Goal: Information Seeking & Learning: Learn about a topic

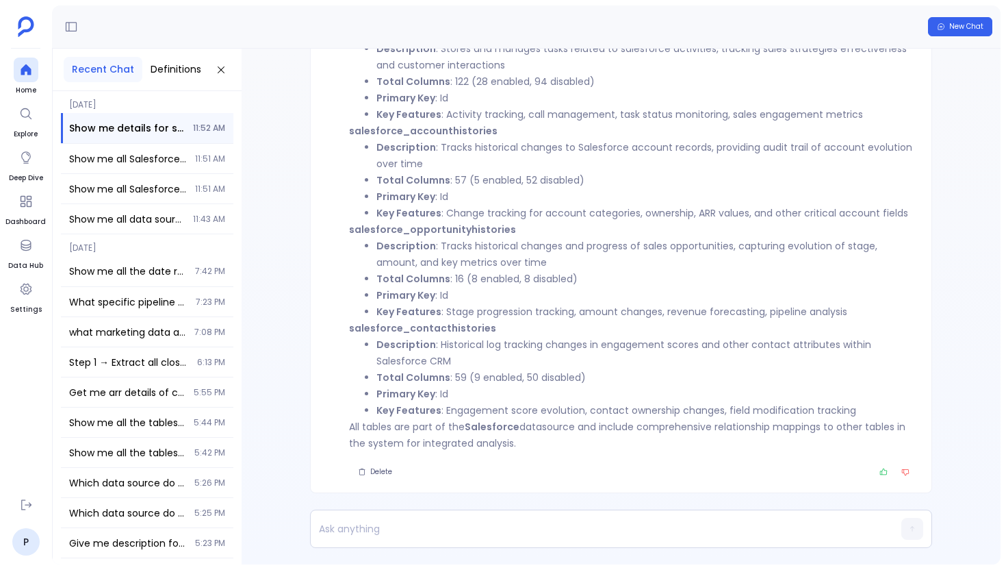
scroll to position [-777, 0]
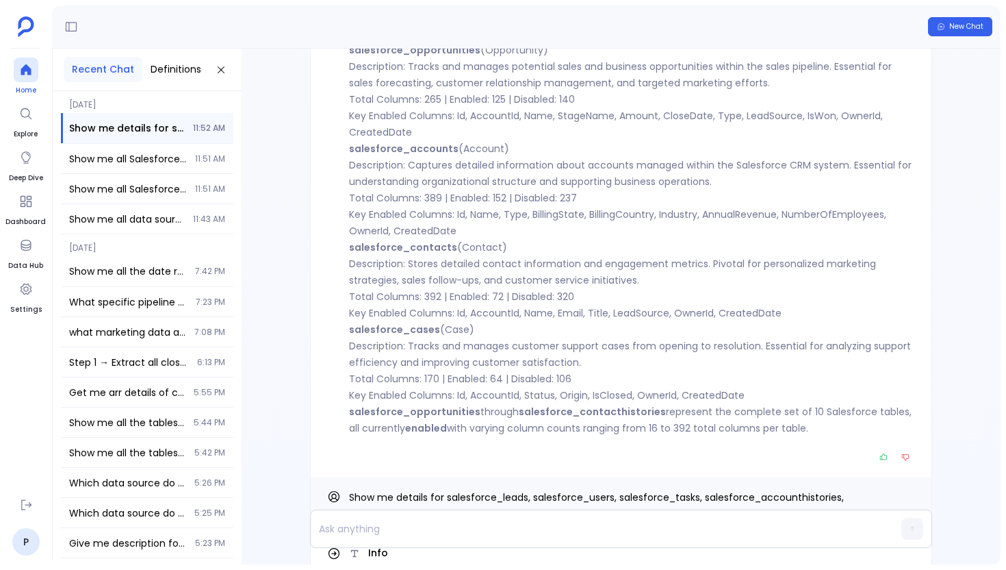
click at [16, 69] on div at bounding box center [26, 70] width 25 height 25
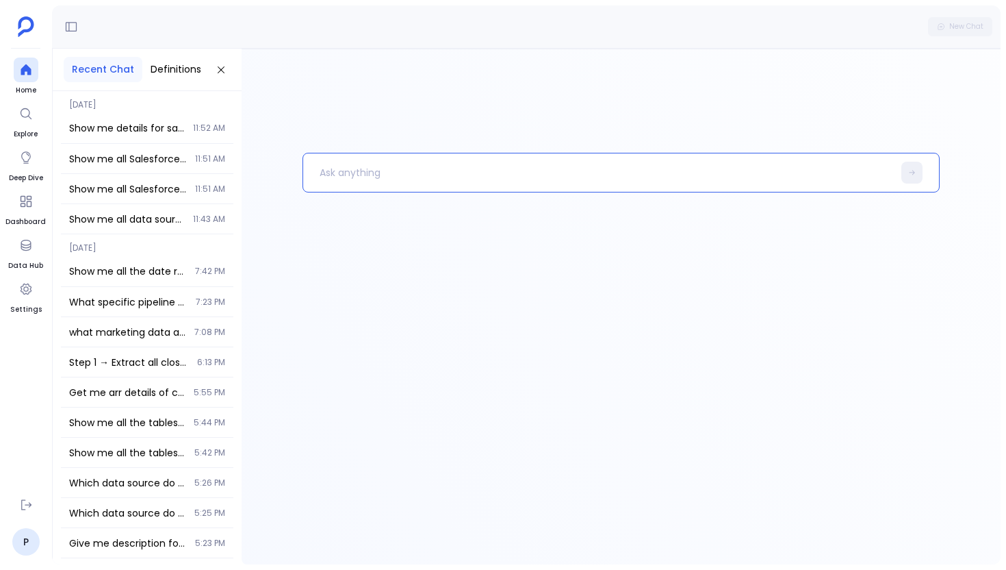
click at [388, 181] on p at bounding box center [598, 173] width 590 height 36
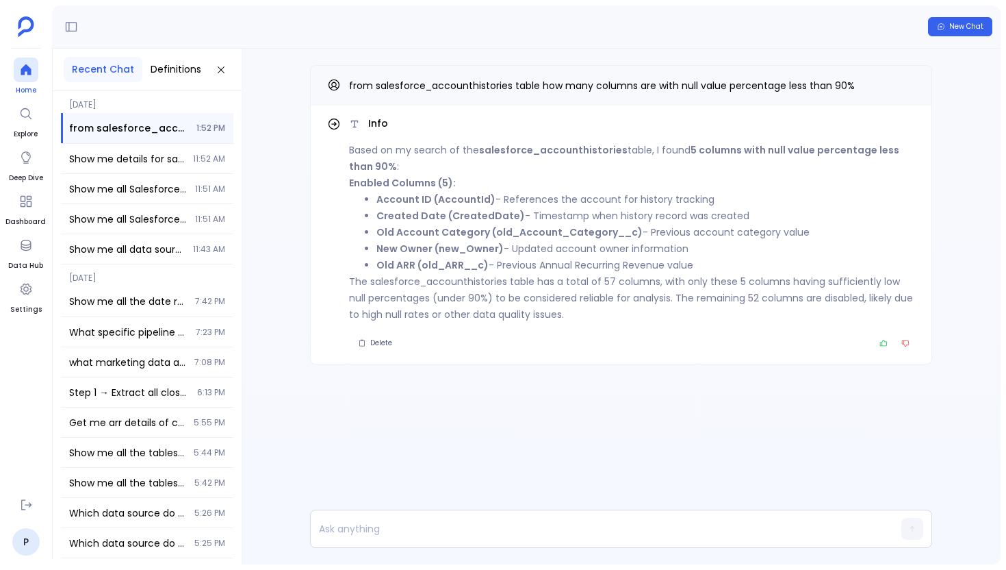
click at [28, 60] on div at bounding box center [26, 70] width 25 height 25
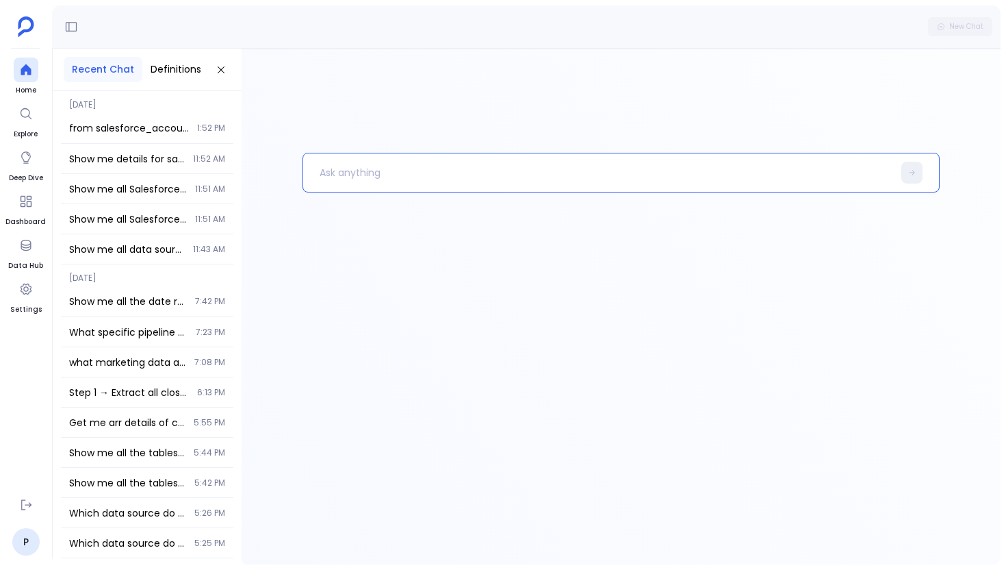
click at [322, 174] on p at bounding box center [598, 173] width 590 height 36
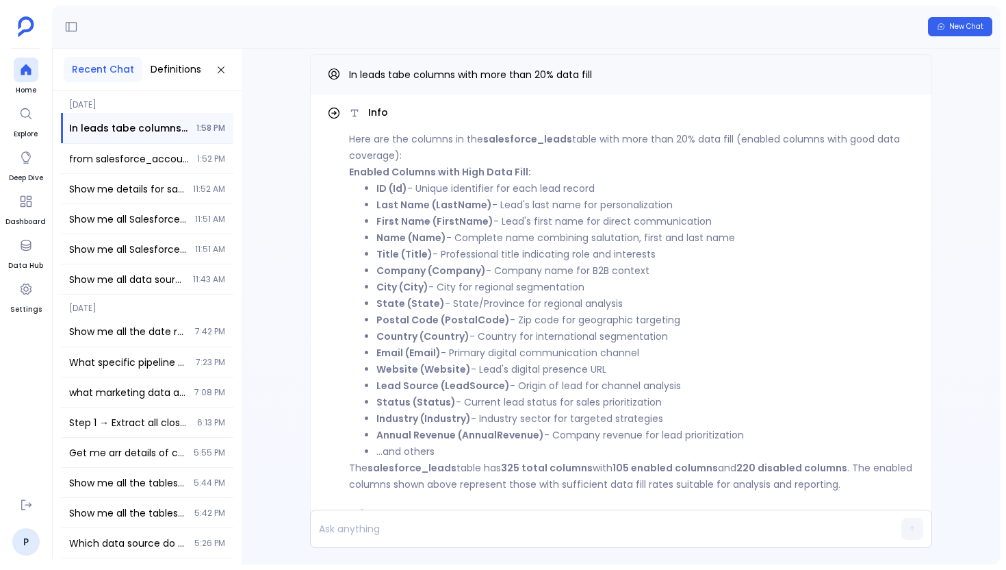
scroll to position [-52, 0]
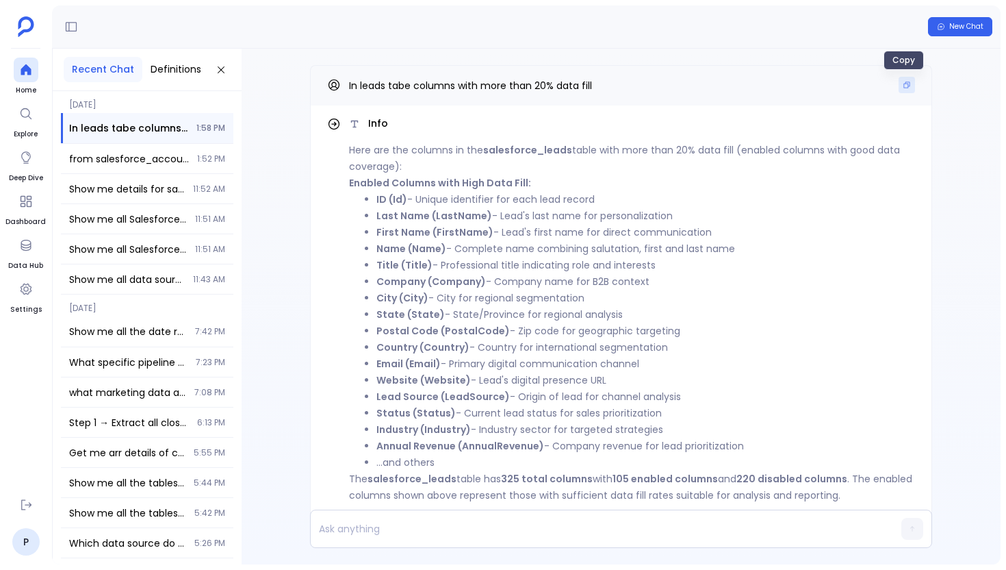
click at [903, 81] on icon "Copy" at bounding box center [907, 85] width 8 height 8
click at [437, 526] on p at bounding box center [595, 528] width 568 height 19
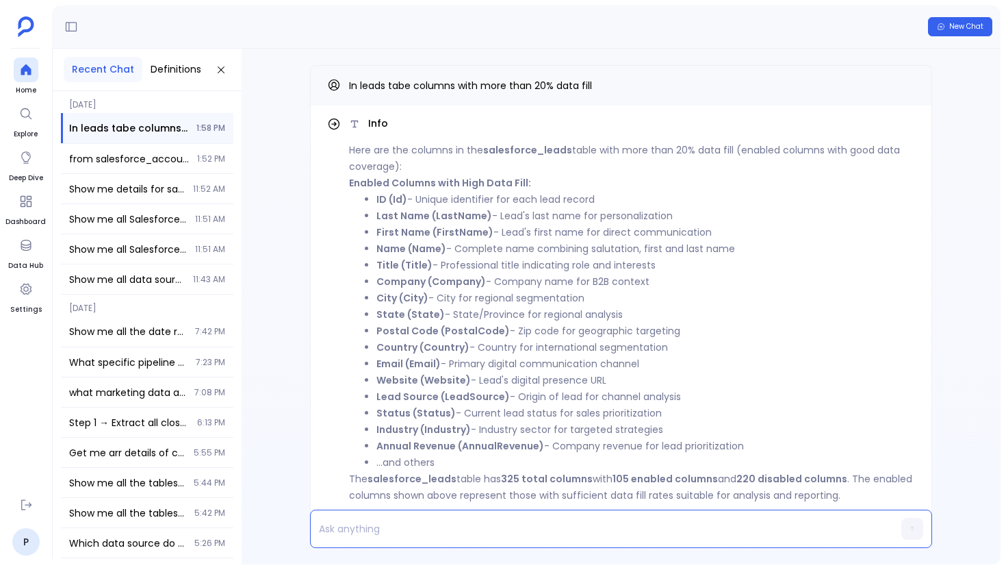
paste p
click at [370, 532] on p "In leads tabe columns with more than 20% data fill give me count" at bounding box center [595, 528] width 568 height 19
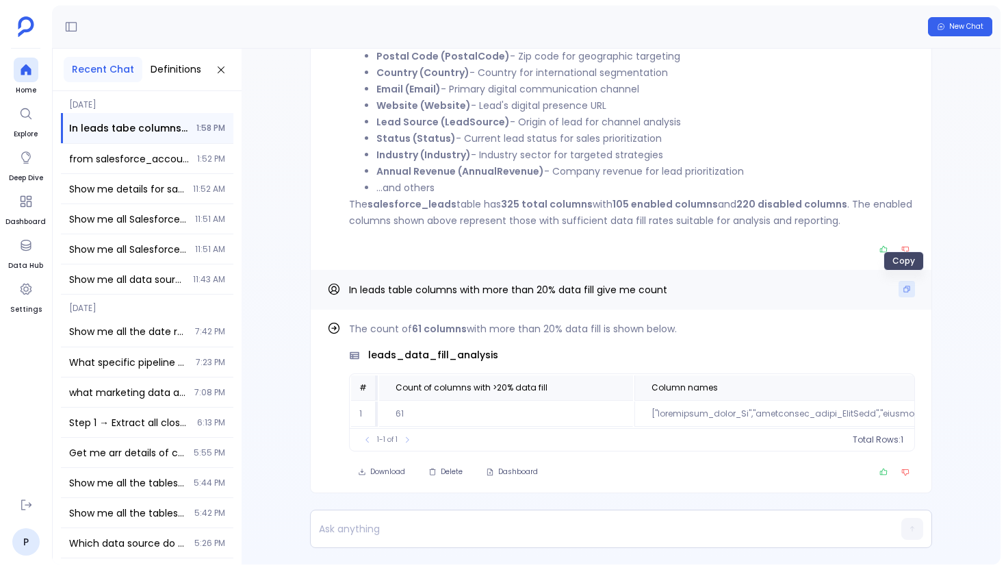
click at [903, 289] on icon "Copy" at bounding box center [907, 289] width 8 height 8
click at [415, 529] on p at bounding box center [595, 528] width 568 height 19
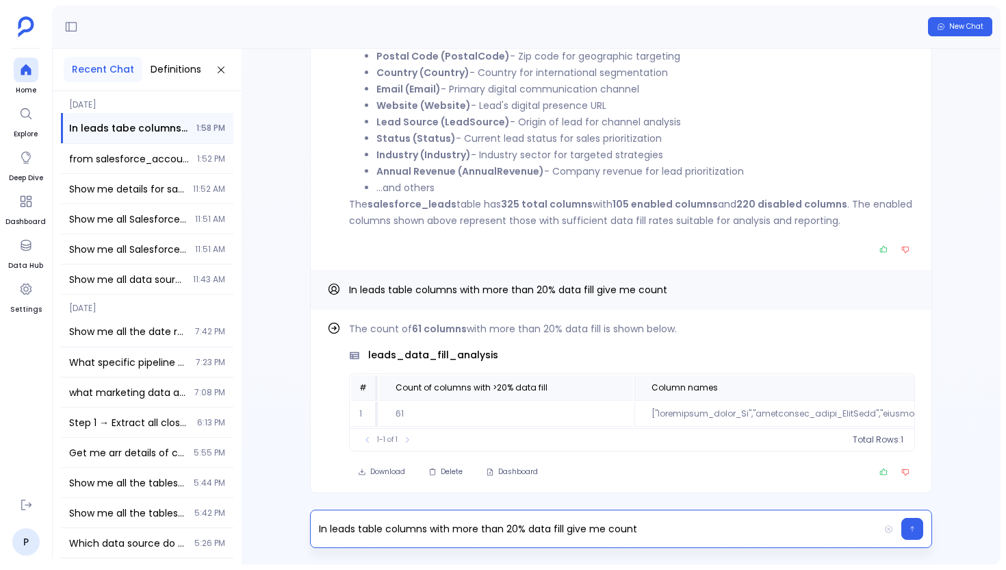
click at [417, 531] on p "In leads table columns with more than 20% data fill give me count" at bounding box center [595, 528] width 568 height 19
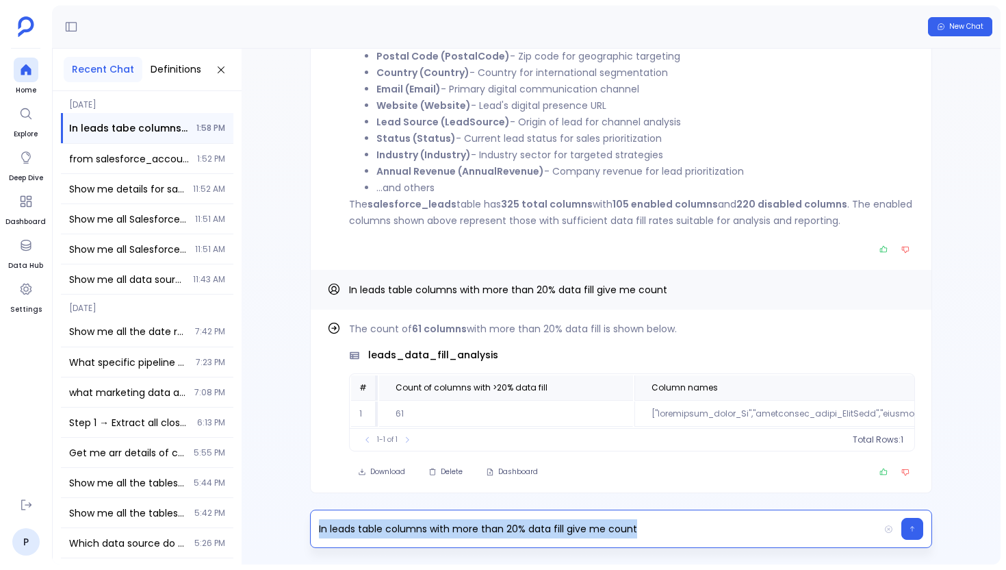
click at [417, 531] on p "In leads table columns with more than 20% data fill give me count" at bounding box center [595, 528] width 568 height 19
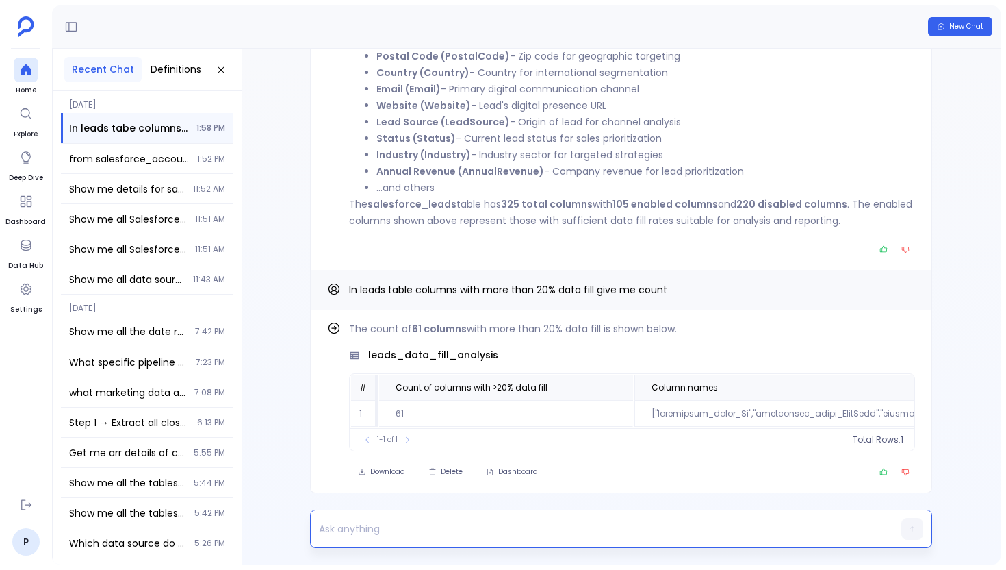
scroll to position [-278, 0]
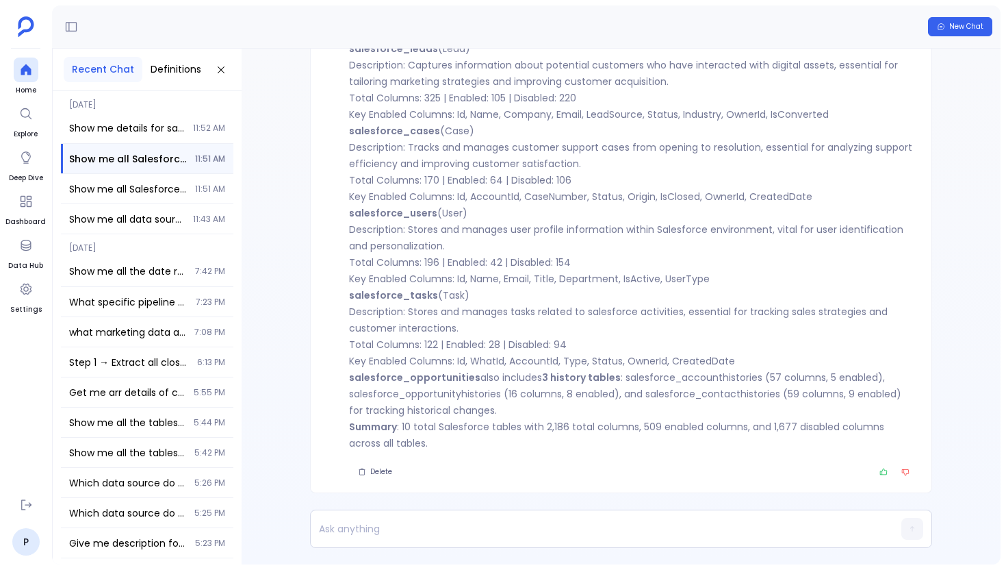
scroll to position [-508, 0]
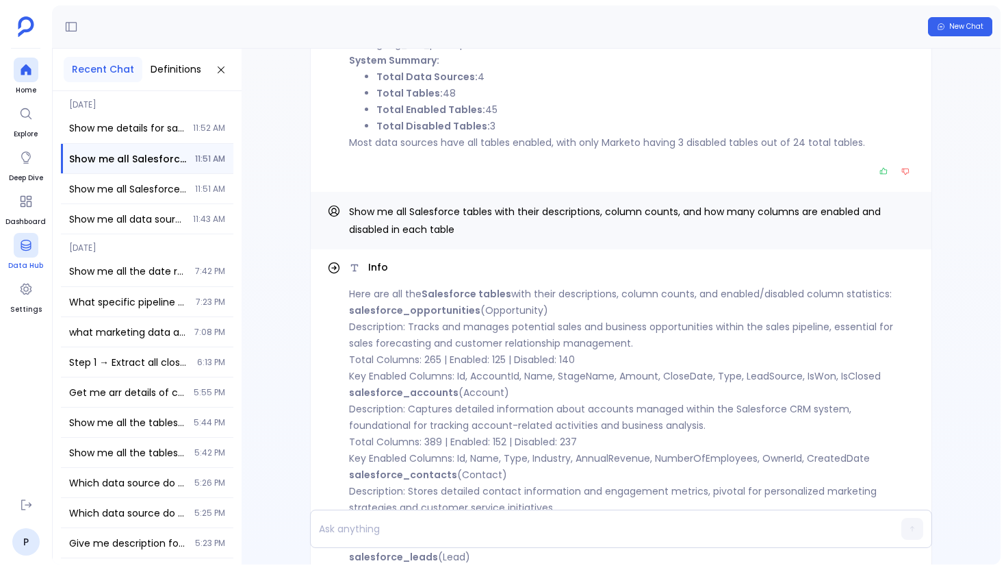
click at [22, 252] on div at bounding box center [26, 245] width 25 height 25
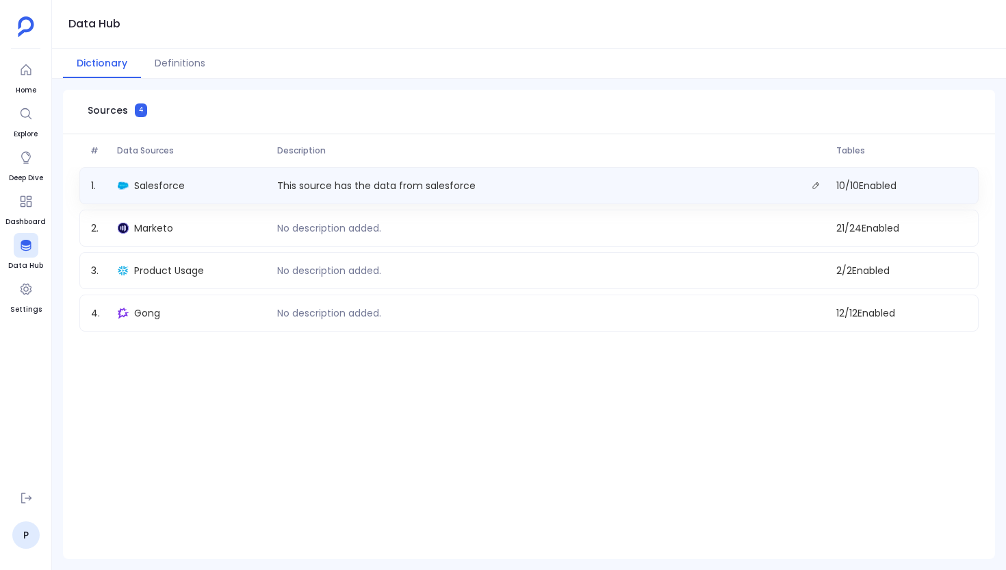
click at [229, 192] on div "Salesforce" at bounding box center [192, 185] width 160 height 19
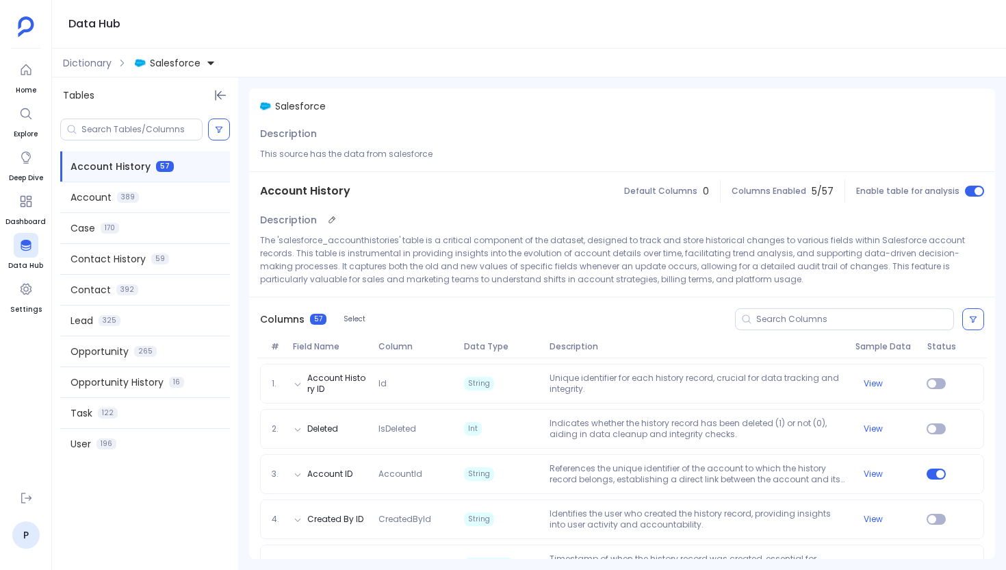
click at [350, 239] on p "The 'salesforce_accounthistories' table is a critical component of the dataset,…" at bounding box center [622, 259] width 724 height 52
copy p "salesforce_accounthistories"
click at [488, 288] on div "Description The 'salesforce_accounthistories' table is a critical component of …" at bounding box center [622, 253] width 746 height 86
click at [969, 321] on icon at bounding box center [973, 319] width 8 height 8
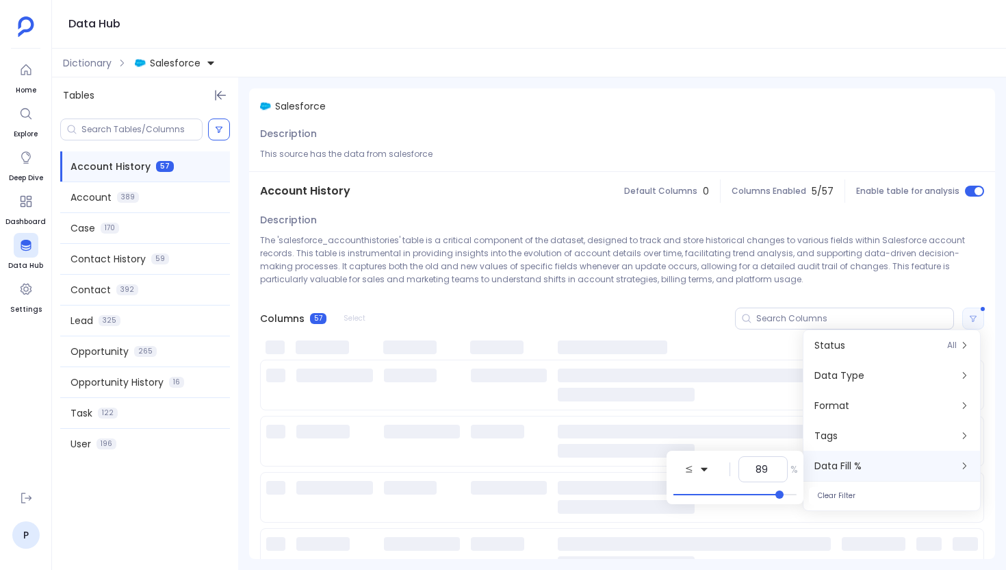
type input "90"
drag, startPoint x: 796, startPoint y: 496, endPoint x: 785, endPoint y: 496, distance: 11.7
click at [785, 496] on span at bounding box center [782, 494] width 8 height 8
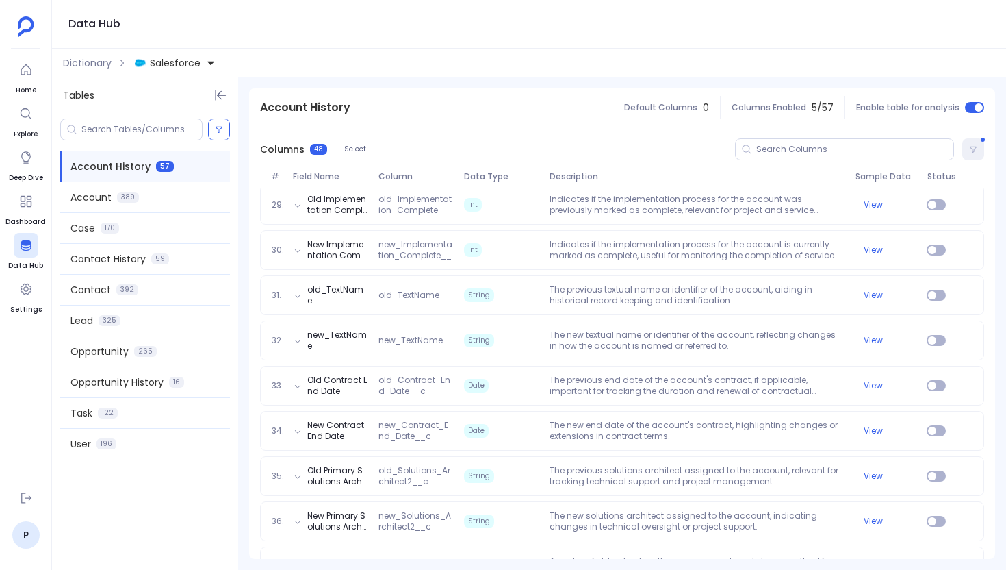
scroll to position [1619, 0]
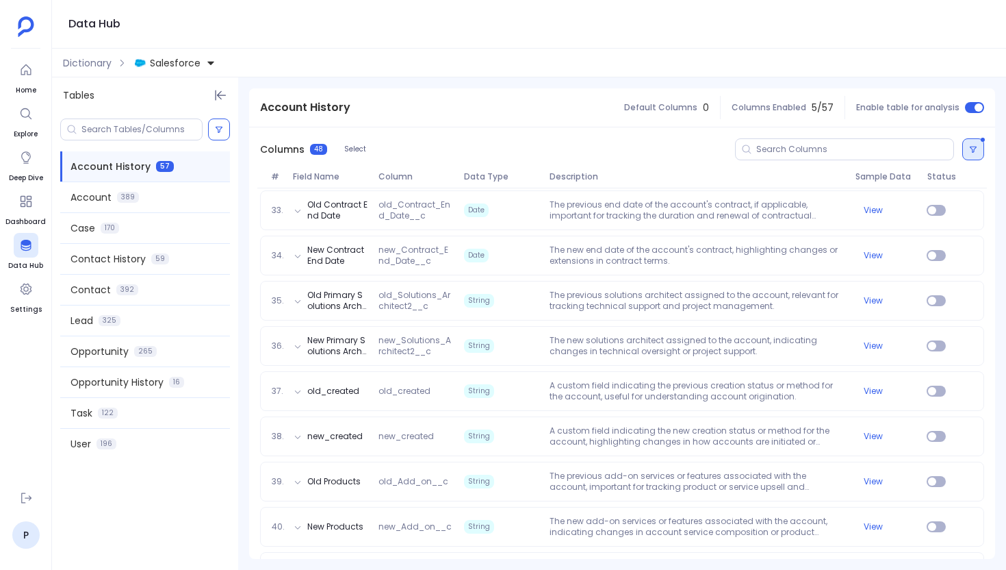
click at [963, 157] on button at bounding box center [974, 149] width 22 height 22
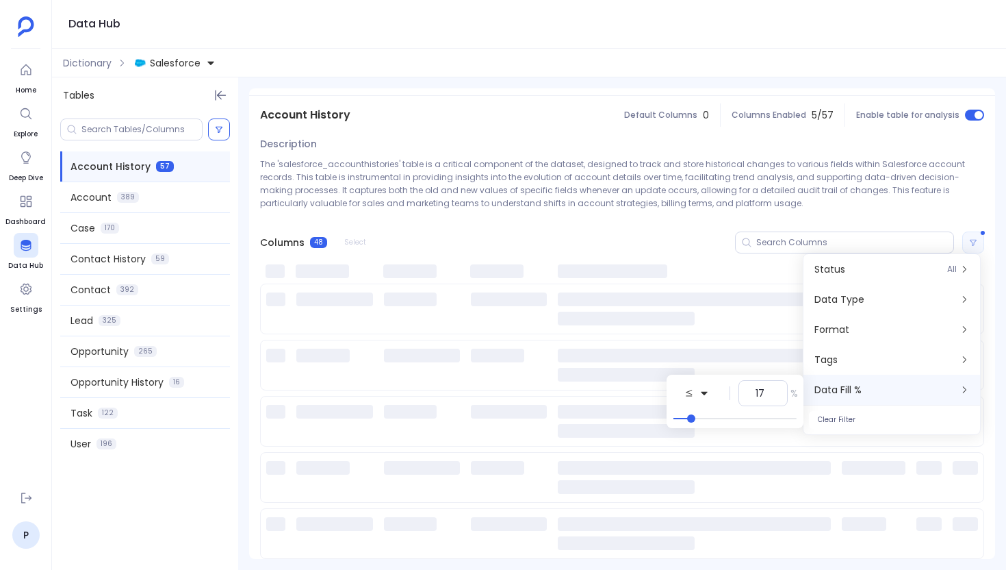
scroll to position [0, 0]
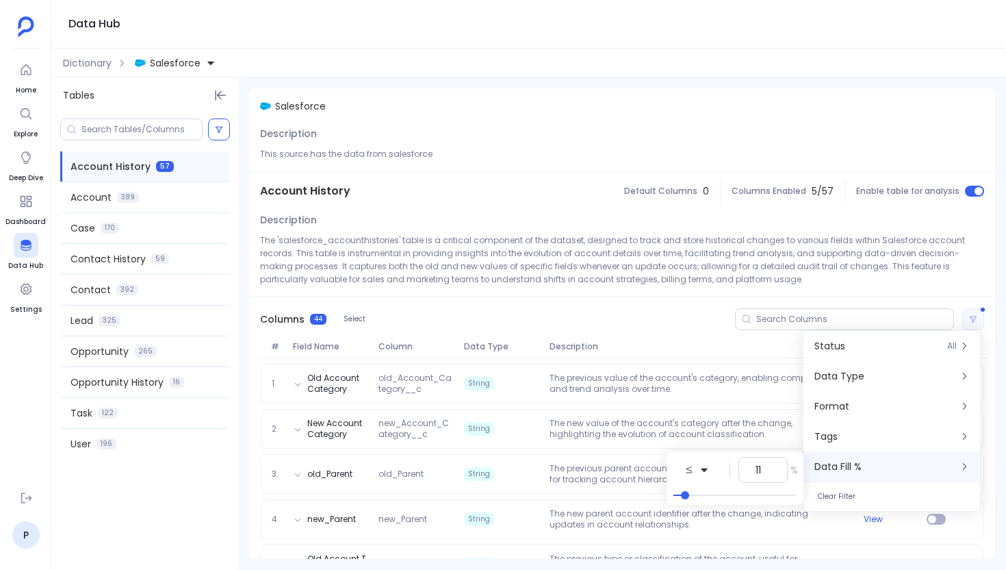
type input "10"
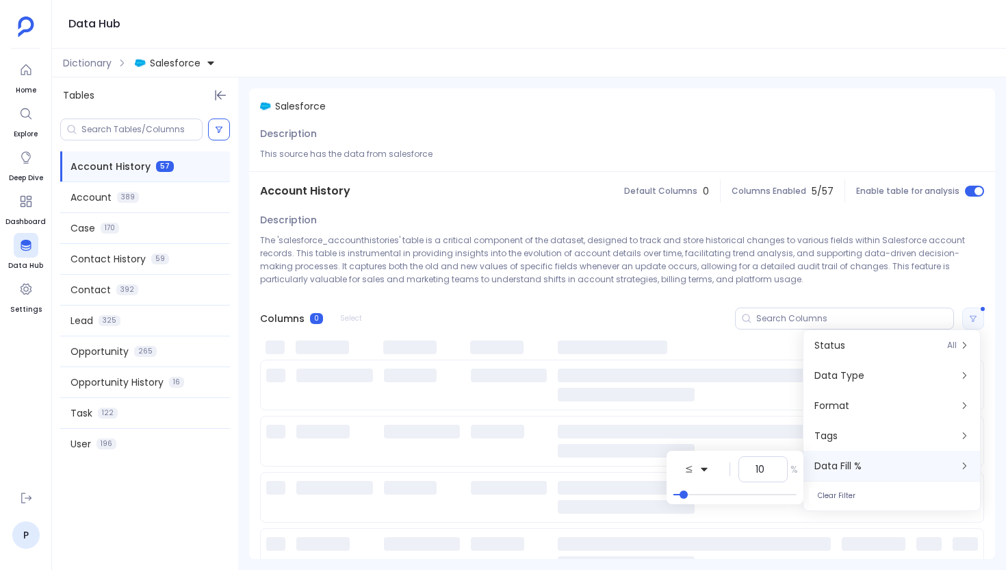
drag, startPoint x: 782, startPoint y: 323, endPoint x: 687, endPoint y: 333, distance: 95.7
click at [687, 333] on body "Home Explore Deep Dive Dashboard Data Hub Settings P Data Hub Dictionary Salesf…" at bounding box center [503, 285] width 1006 height 570
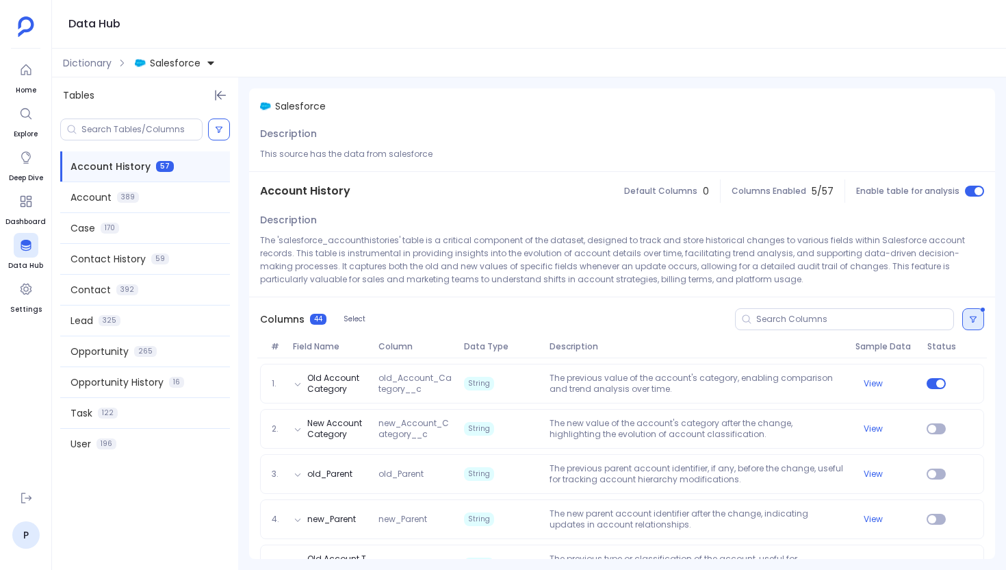
click at [967, 314] on button at bounding box center [974, 319] width 22 height 22
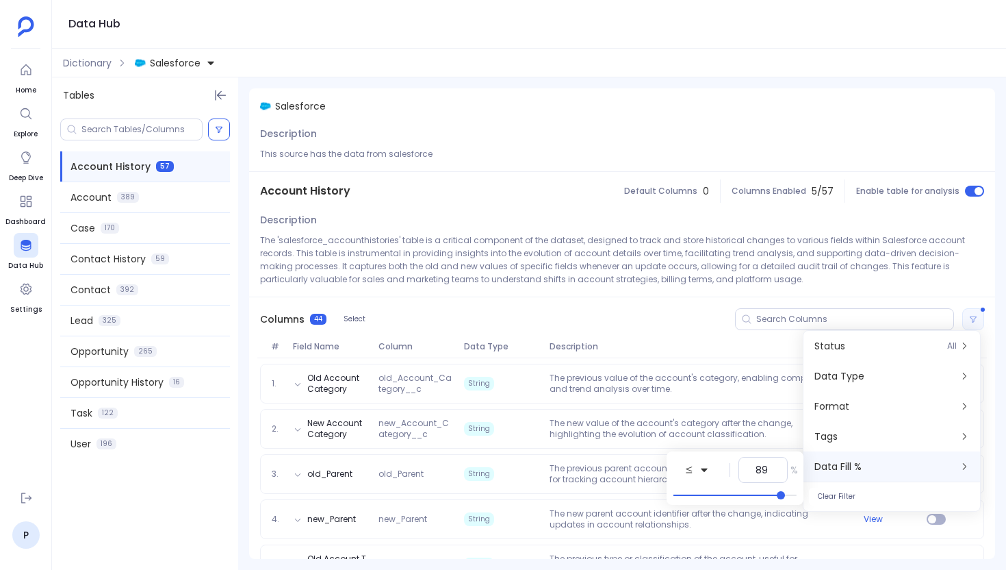
type input "90"
drag, startPoint x: 686, startPoint y: 496, endPoint x: 785, endPoint y: 492, distance: 98.7
click at [785, 492] on span at bounding box center [782, 495] width 8 height 8
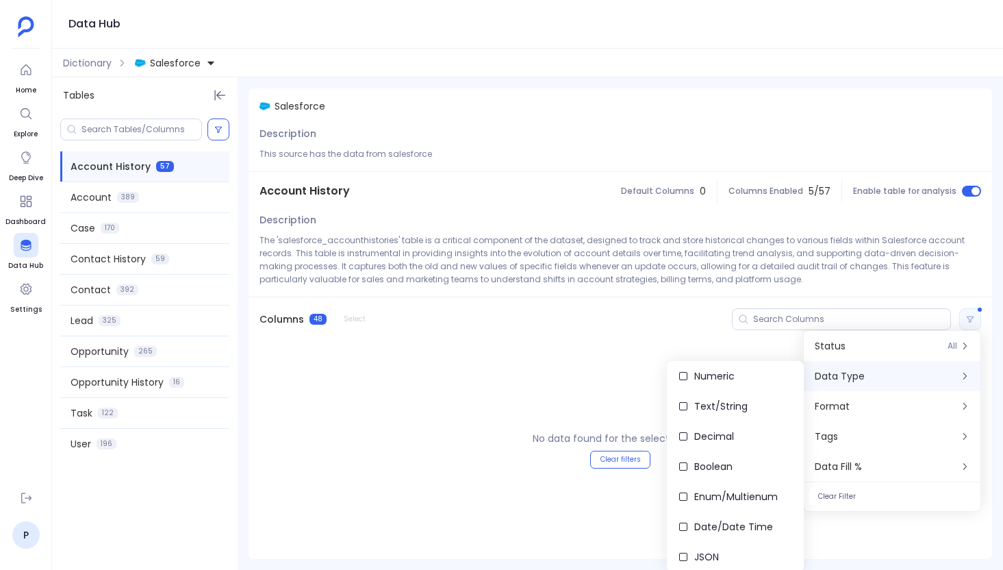
click at [707, 340] on div "Columns 48 Select" at bounding box center [621, 319] width 744 height 44
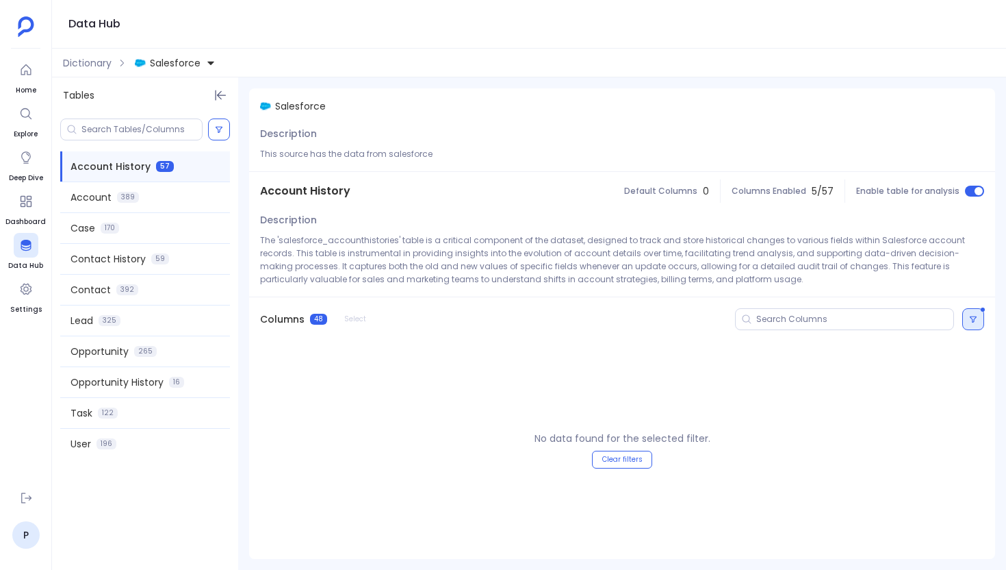
click at [974, 325] on button at bounding box center [974, 319] width 22 height 22
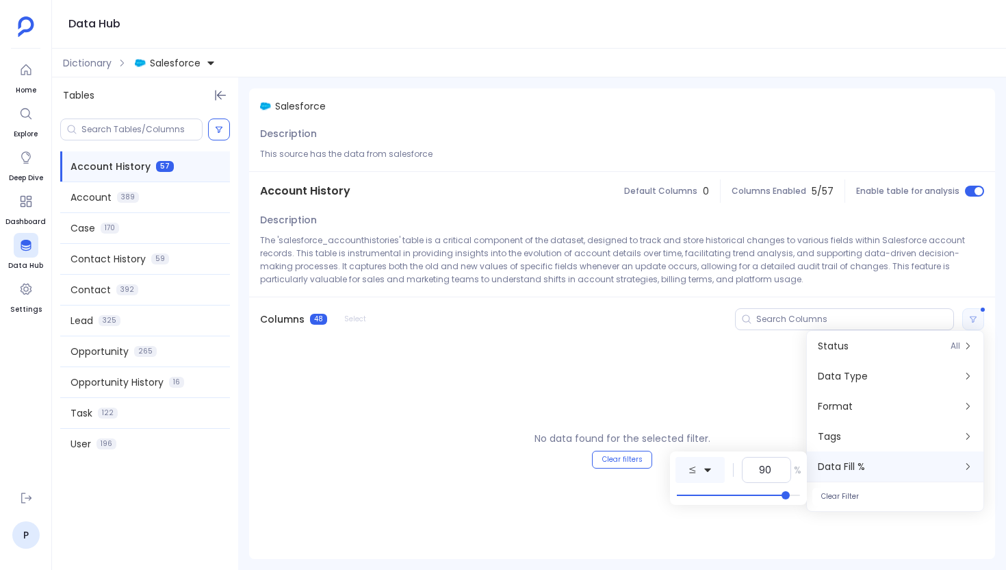
click at [708, 474] on button at bounding box center [700, 470] width 49 height 26
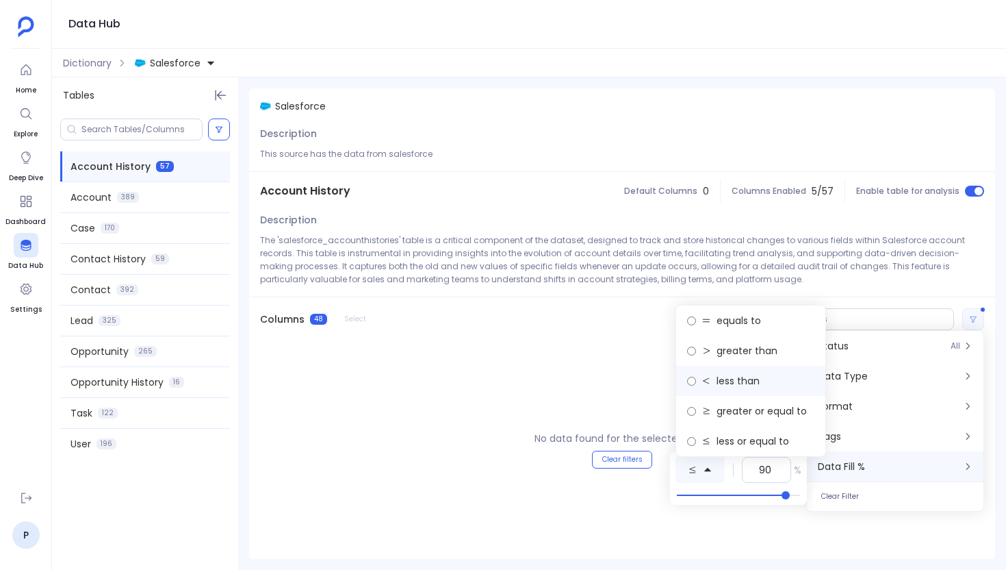
click at [722, 390] on label "less than" at bounding box center [750, 381] width 149 height 30
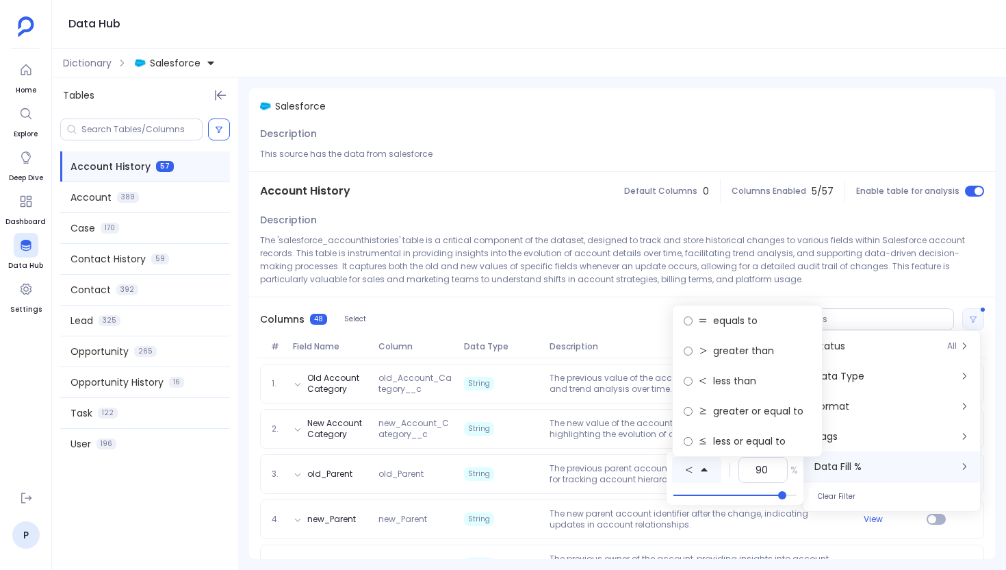
click at [572, 318] on div "Columns 48 Select" at bounding box center [622, 319] width 746 height 44
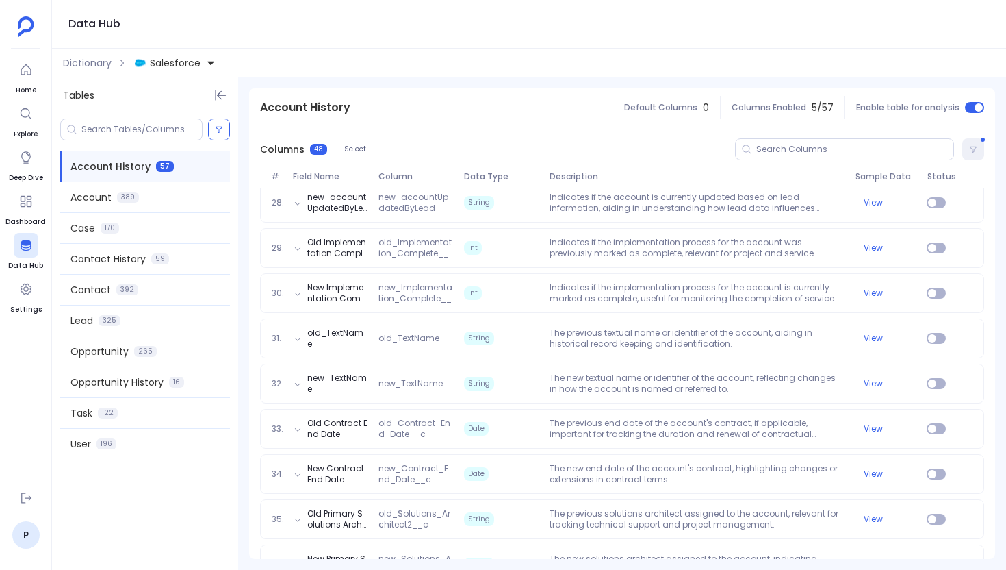
scroll to position [1517, 0]
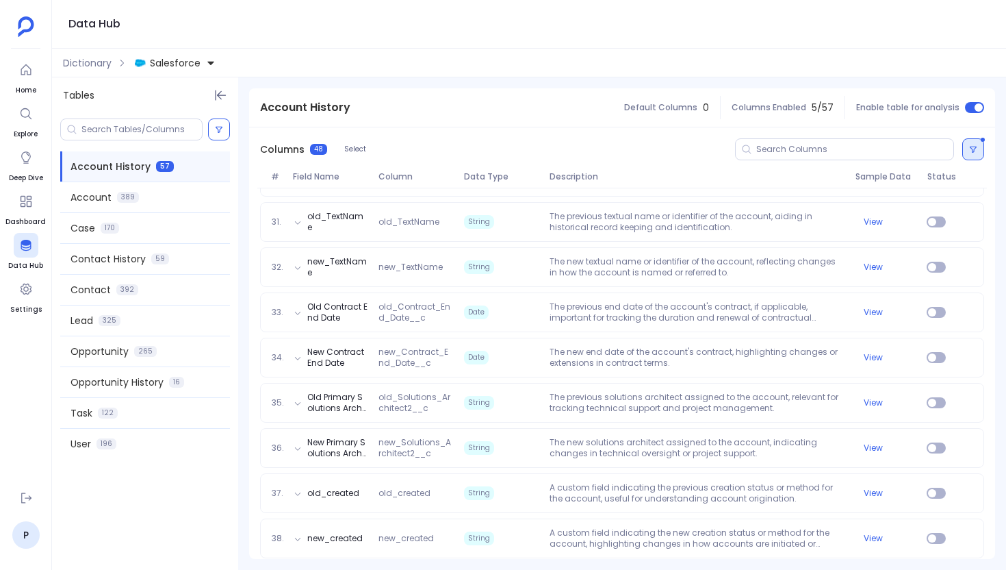
click at [972, 151] on icon at bounding box center [973, 149] width 8 height 8
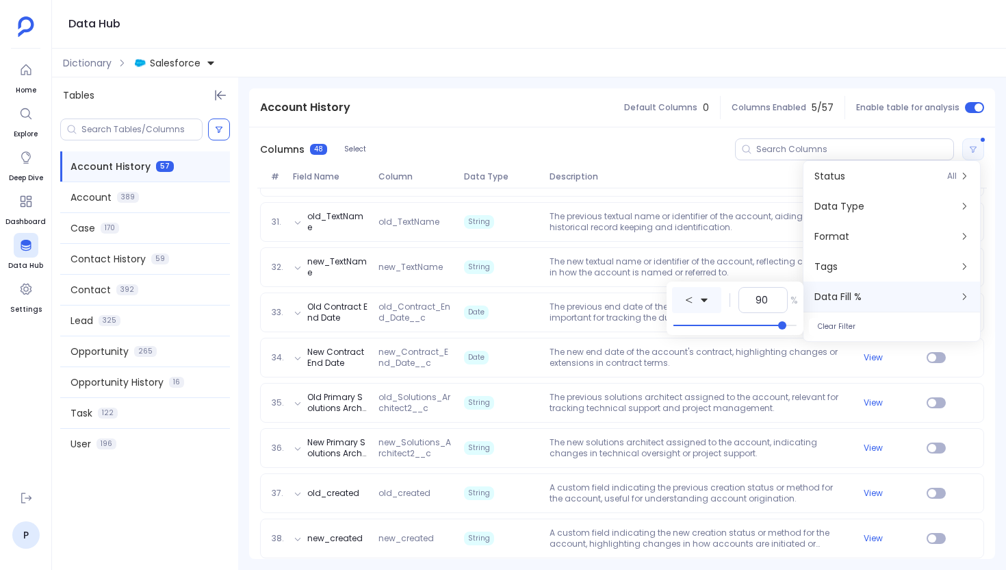
click at [702, 301] on icon at bounding box center [705, 300] width 10 height 10
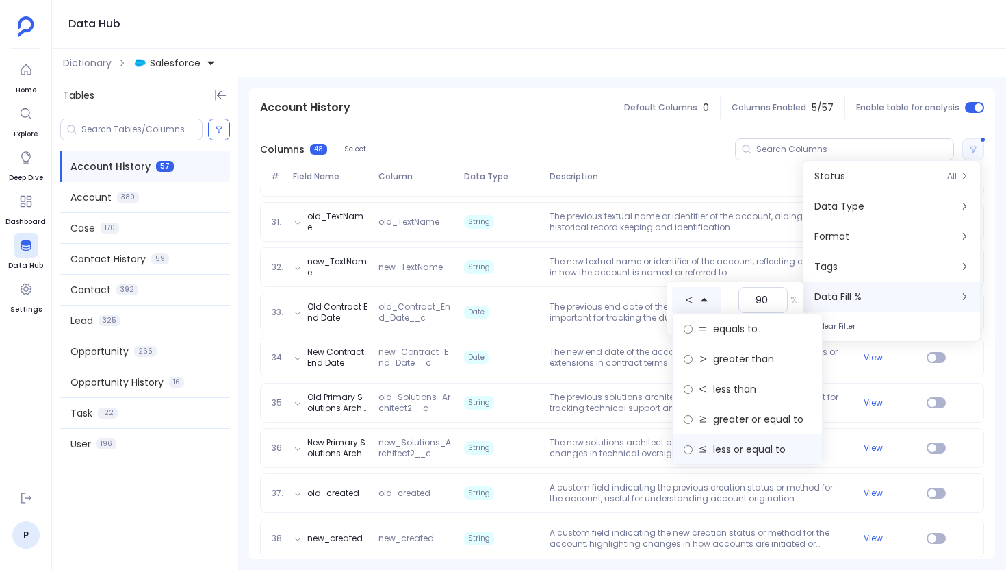
click at [724, 453] on span "less or equal to" at bounding box center [749, 449] width 73 height 14
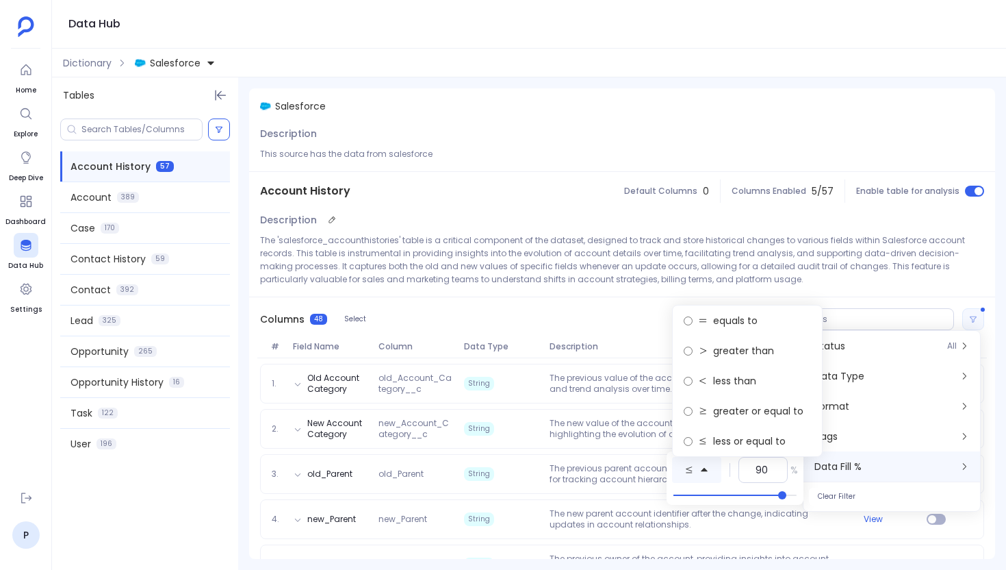
click at [672, 280] on p "The 'salesforce_accounthistories' table is a critical component of the dataset,…" at bounding box center [622, 259] width 724 height 52
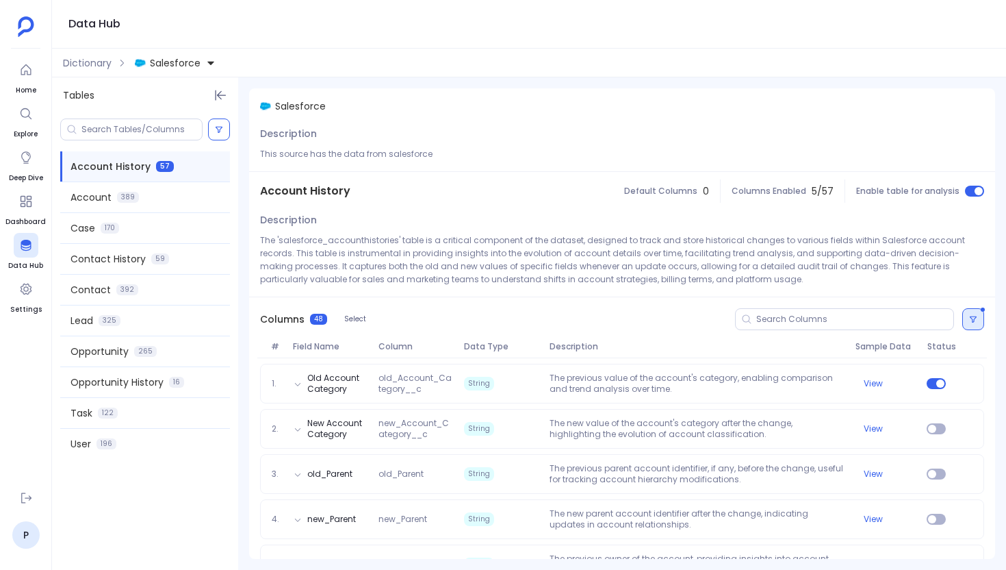
click at [963, 315] on button at bounding box center [974, 319] width 22 height 22
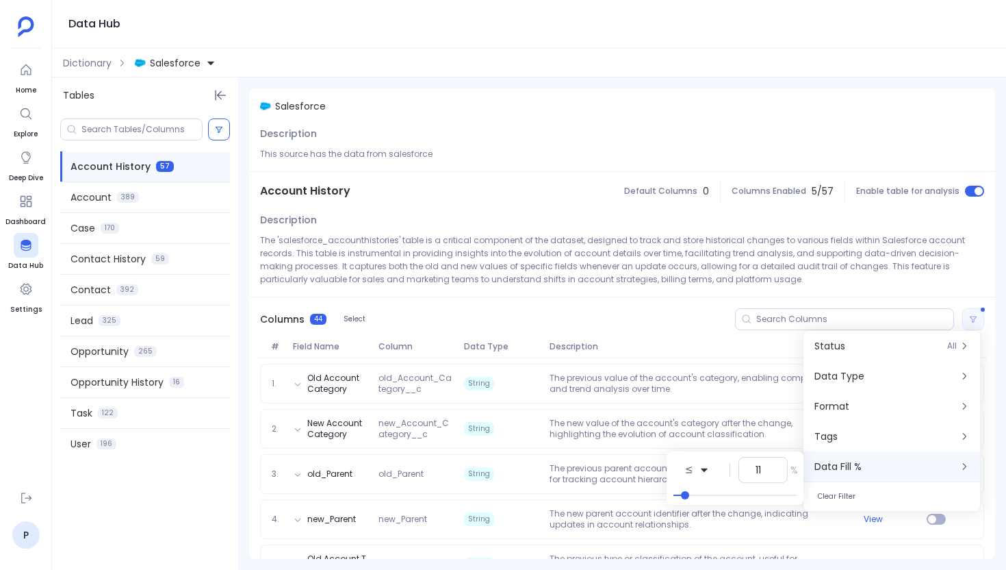
type input "10"
drag, startPoint x: 783, startPoint y: 494, endPoint x: 686, endPoint y: 492, distance: 97.2
click at [686, 492] on span at bounding box center [684, 495] width 8 height 8
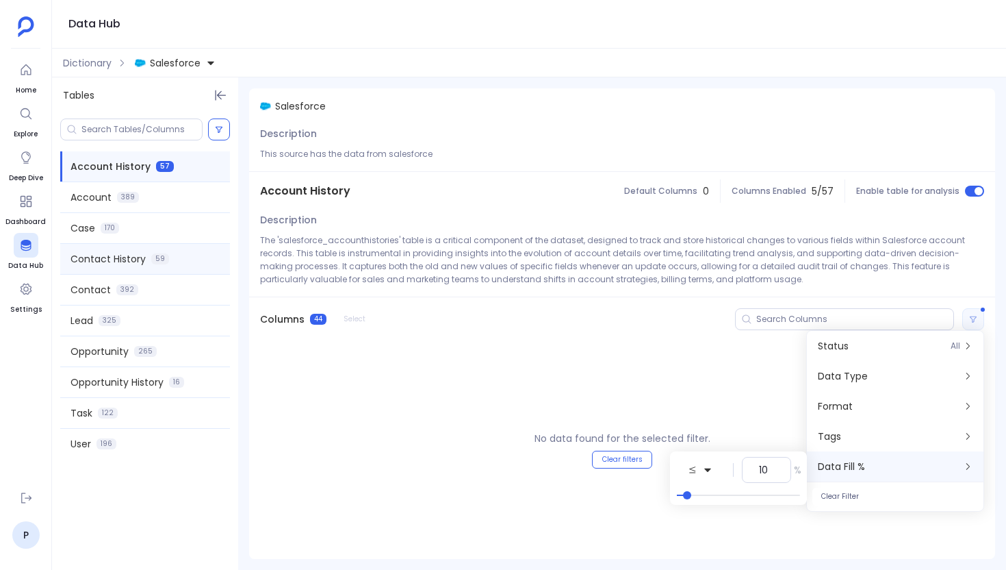
click at [170, 252] on div "Contact History 59" at bounding box center [145, 259] width 170 height 30
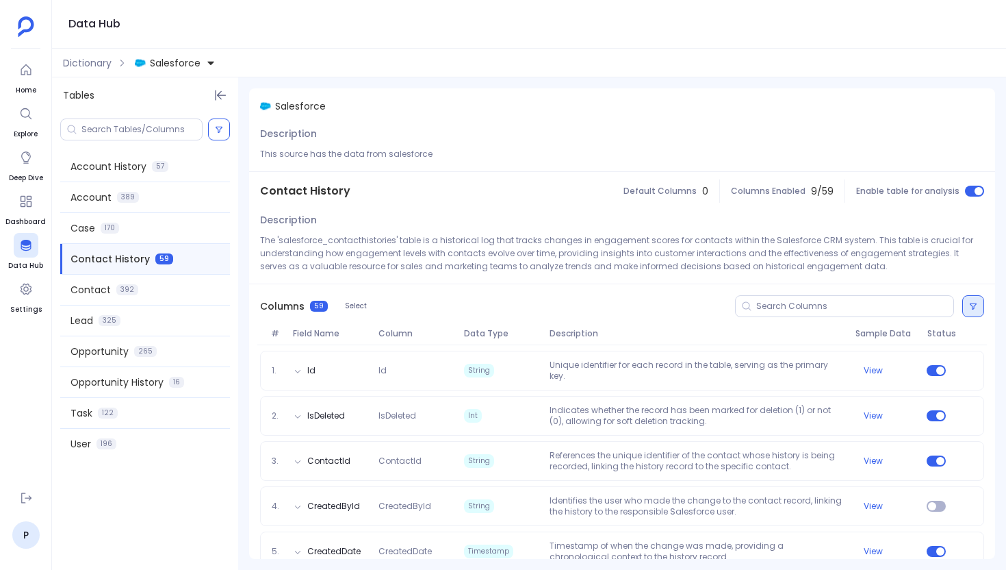
click at [974, 310] on button at bounding box center [974, 306] width 22 height 22
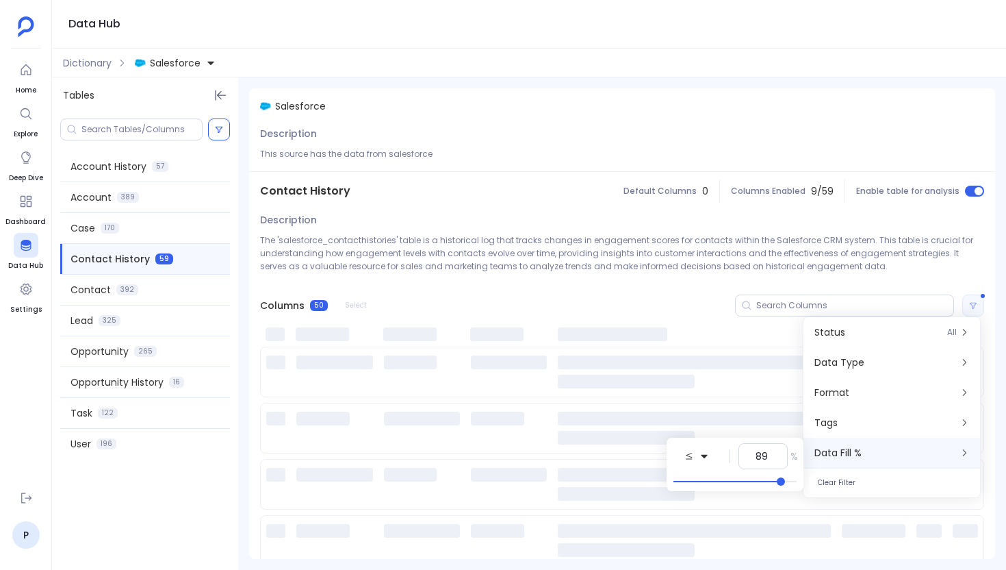
type input "90"
drag, startPoint x: 798, startPoint y: 479, endPoint x: 785, endPoint y: 480, distance: 12.3
click at [785, 480] on span at bounding box center [782, 481] width 8 height 8
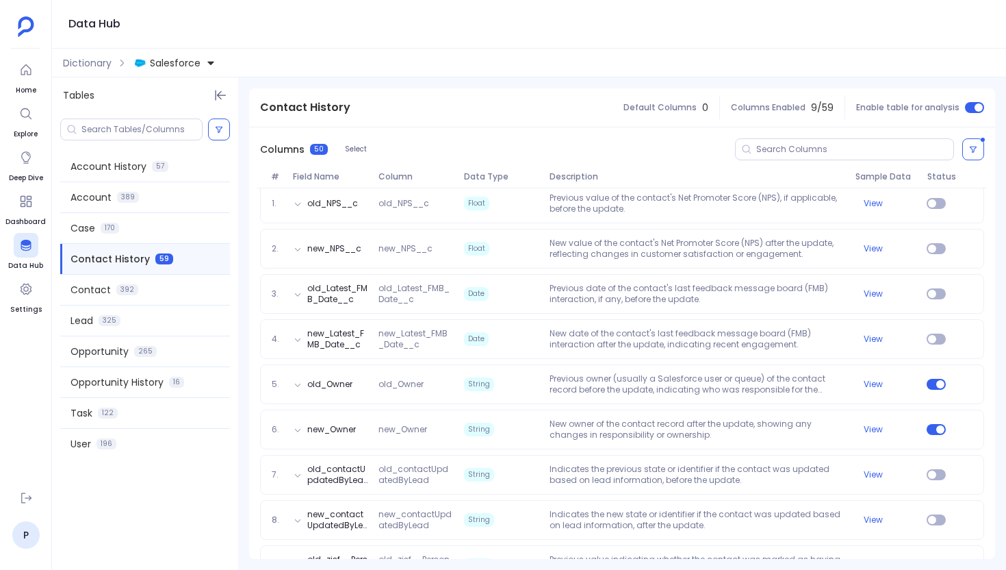
scroll to position [126, 0]
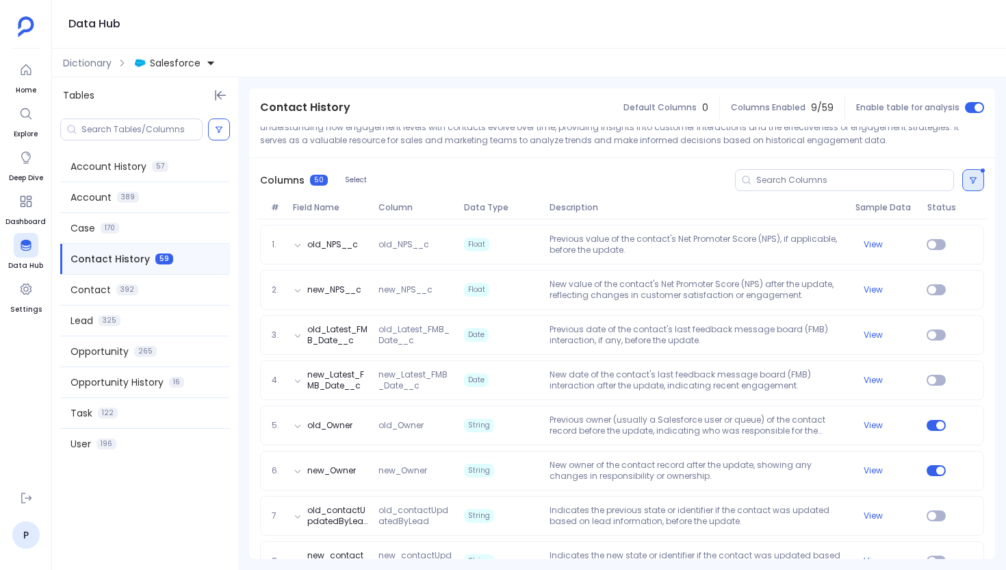
click at [975, 182] on button at bounding box center [974, 180] width 22 height 22
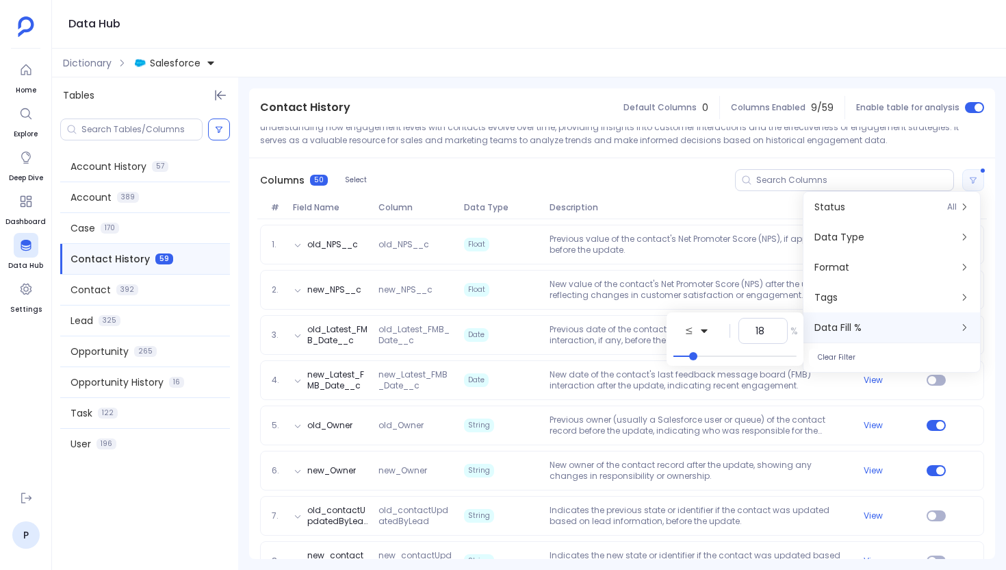
scroll to position [63, 0]
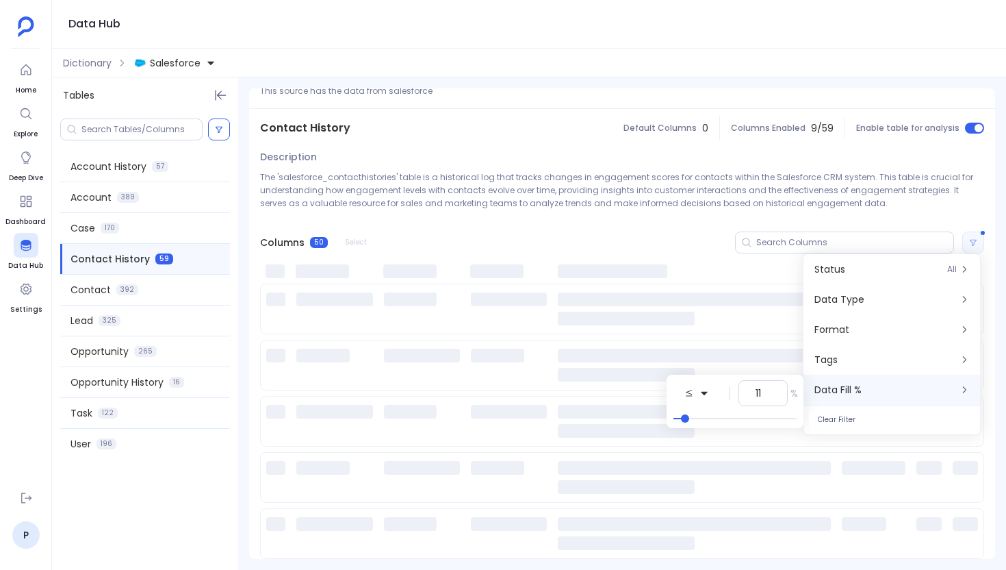
type input "10"
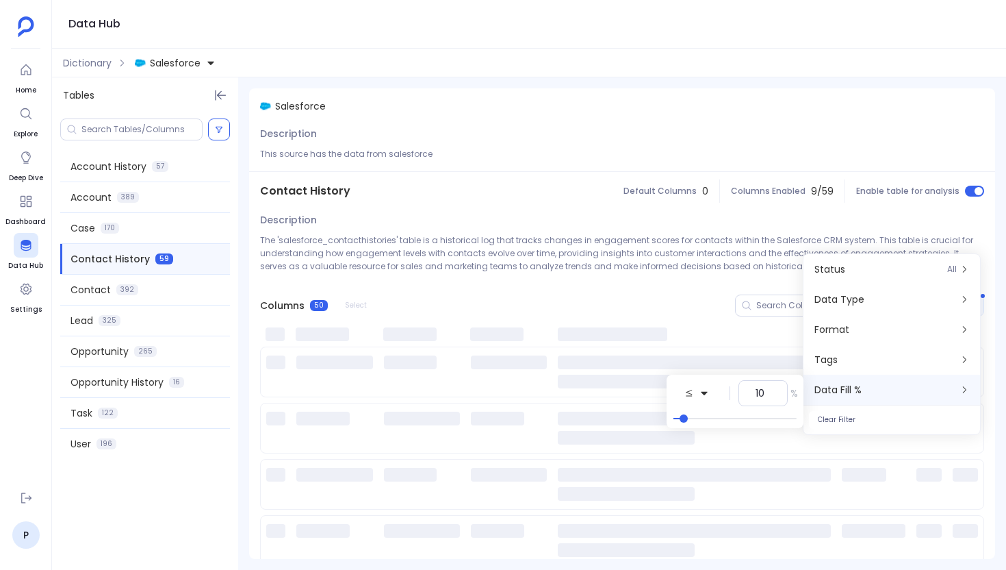
click at [687, 357] on body "Home Explore Deep Dive Dashboard Data Hub Settings P Data Hub Dictionary Salesf…" at bounding box center [503, 285] width 1006 height 570
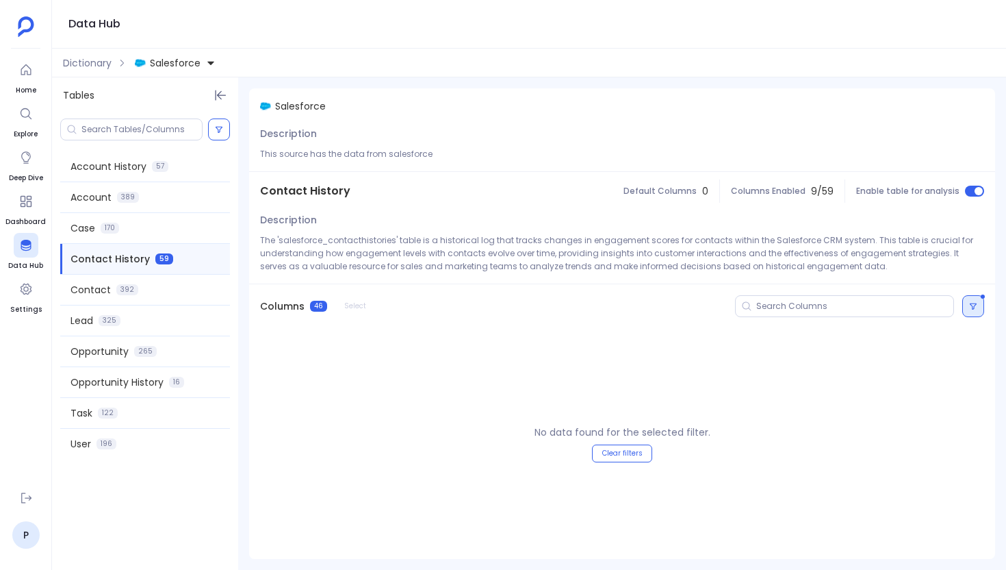
click at [971, 301] on button at bounding box center [974, 306] width 22 height 22
click at [759, 482] on div at bounding box center [738, 481] width 123 height 1
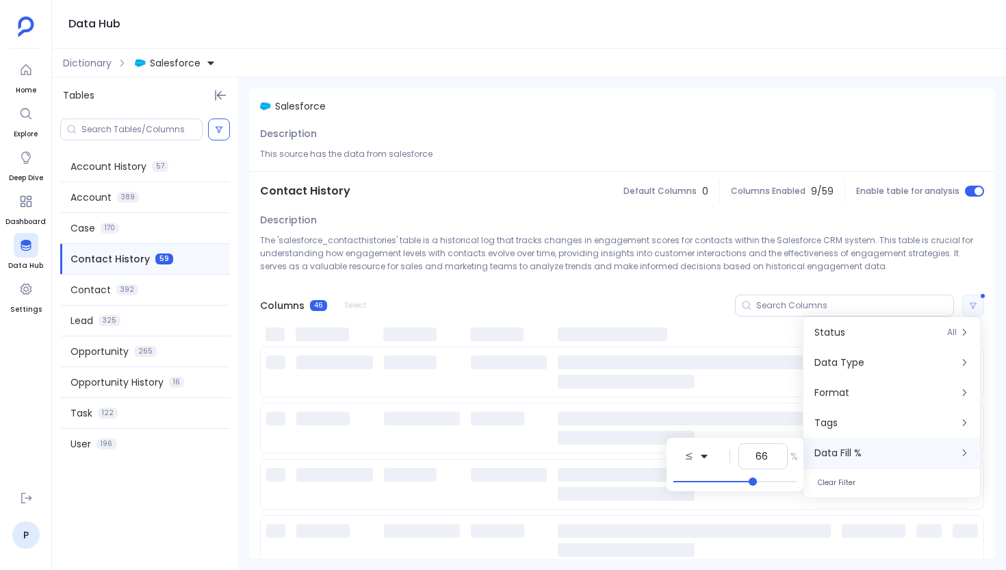
drag, startPoint x: 759, startPoint y: 480, endPoint x: 771, endPoint y: 477, distance: 12.6
click at [772, 477] on div at bounding box center [735, 481] width 126 height 8
type input "88"
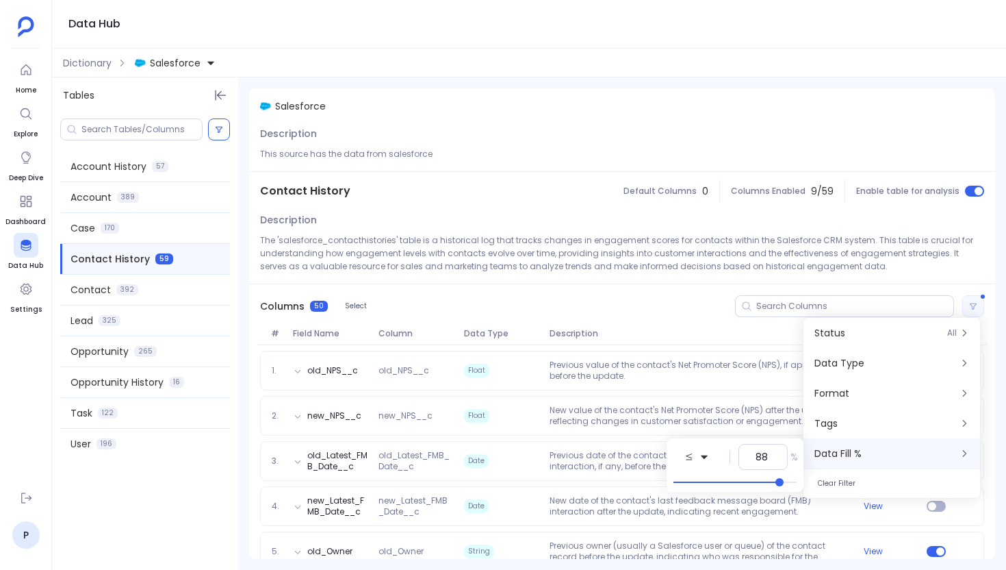
drag, startPoint x: 754, startPoint y: 481, endPoint x: 783, endPoint y: 479, distance: 28.1
click at [783, 479] on span at bounding box center [780, 482] width 8 height 8
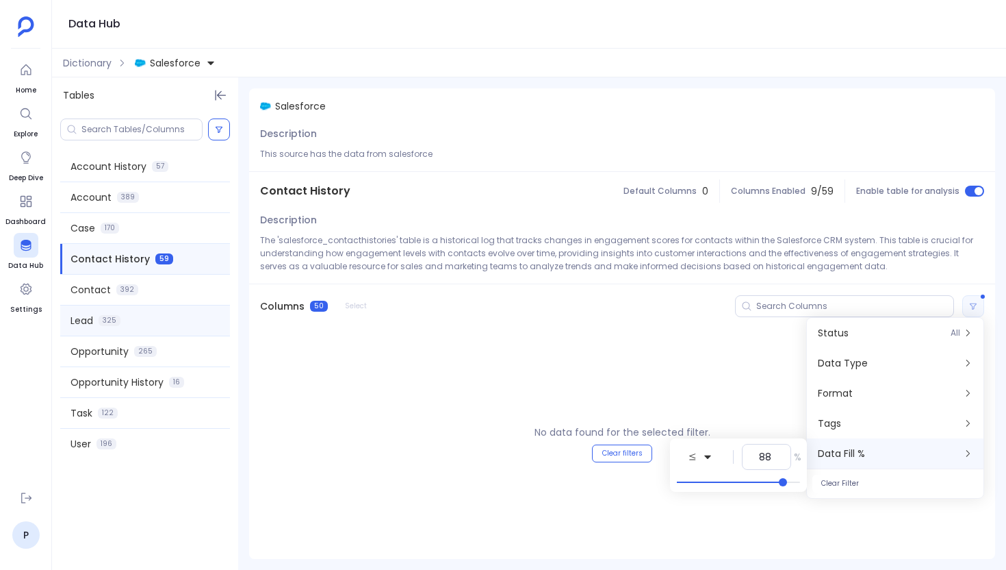
click at [125, 325] on div "Lead 325" at bounding box center [145, 320] width 170 height 30
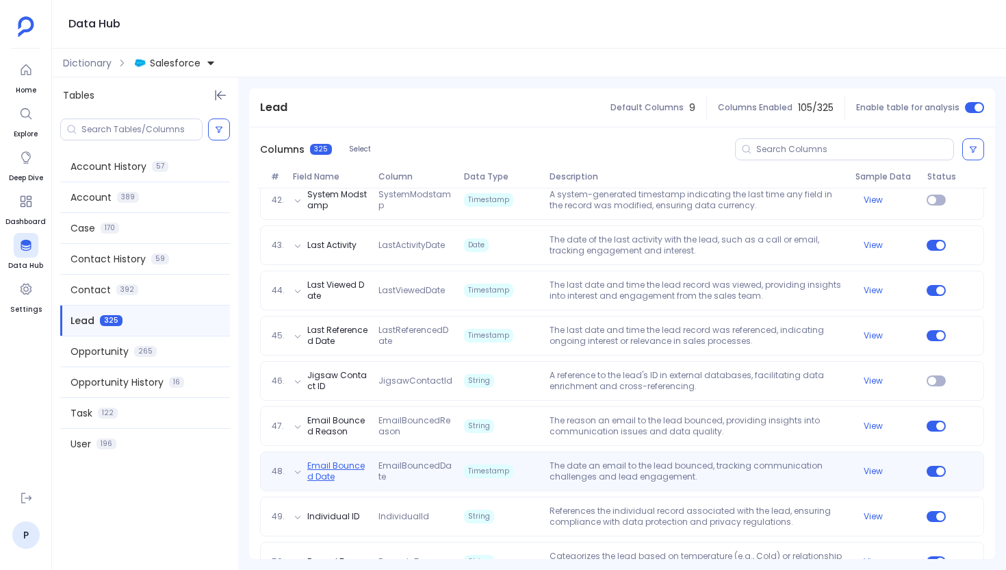
scroll to position [2150, 0]
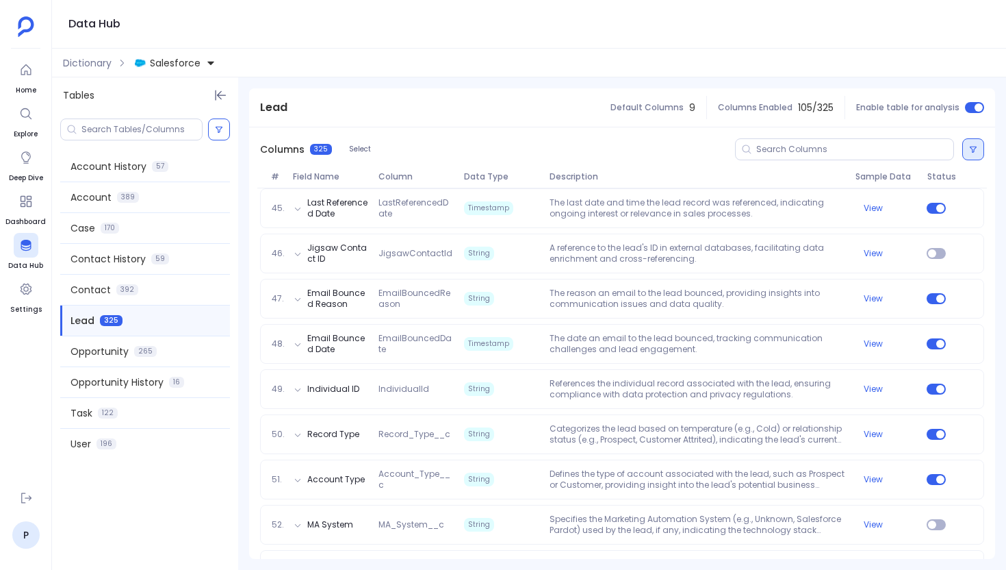
click at [974, 159] on button at bounding box center [974, 149] width 22 height 22
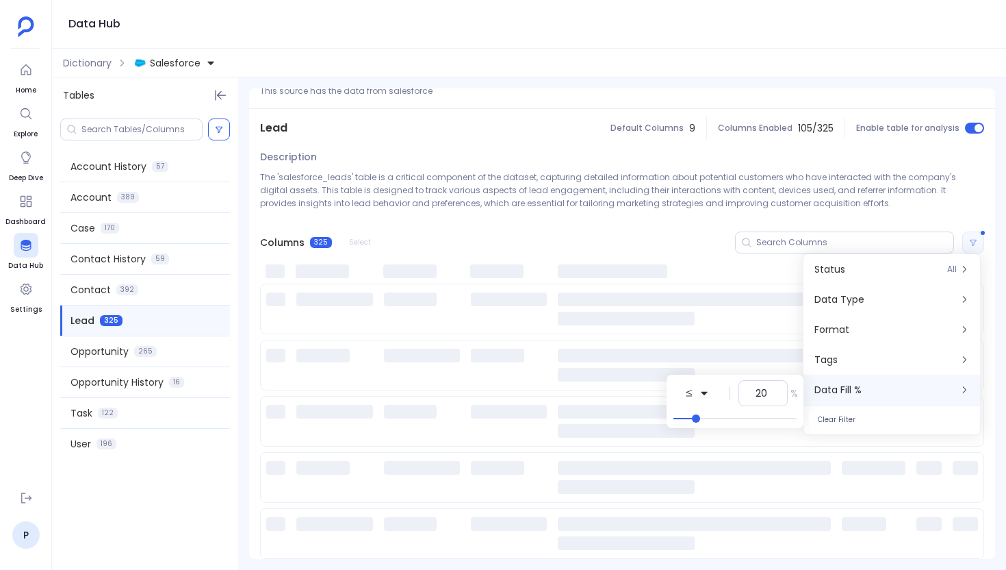
scroll to position [63, 0]
type input "20"
drag, startPoint x: 794, startPoint y: 327, endPoint x: 698, endPoint y: 323, distance: 95.9
click at [698, 323] on body "Home Explore Deep Dive Dashboard Data Hub Settings P Data Hub Dictionary Salesf…" at bounding box center [503, 285] width 1006 height 570
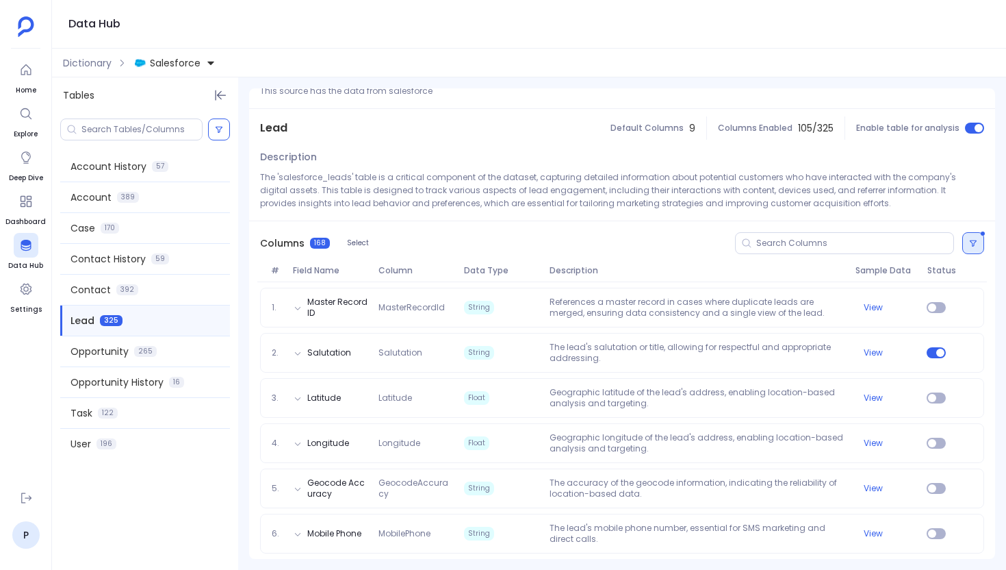
click at [970, 245] on icon at bounding box center [973, 243] width 7 height 6
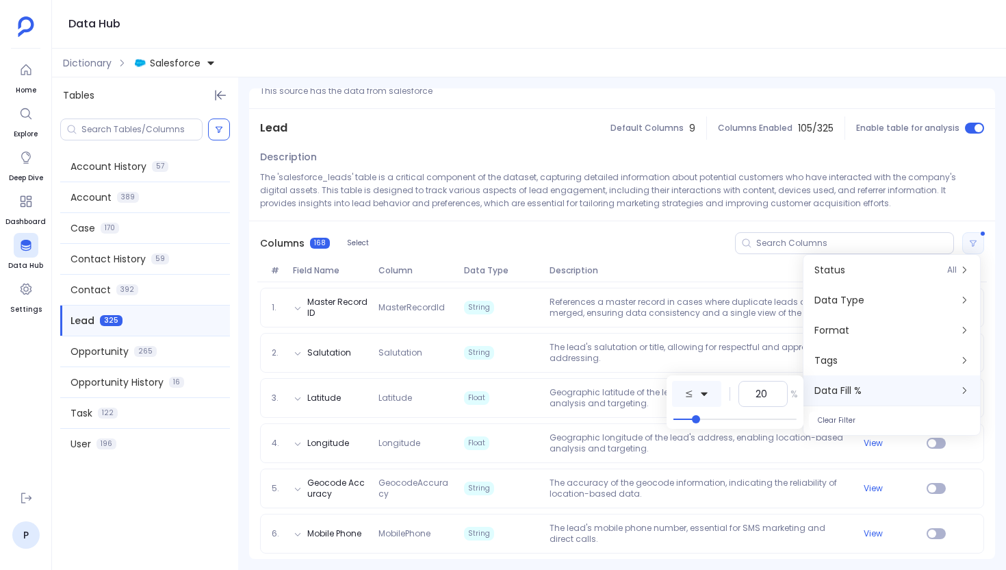
click at [698, 396] on button at bounding box center [696, 394] width 49 height 26
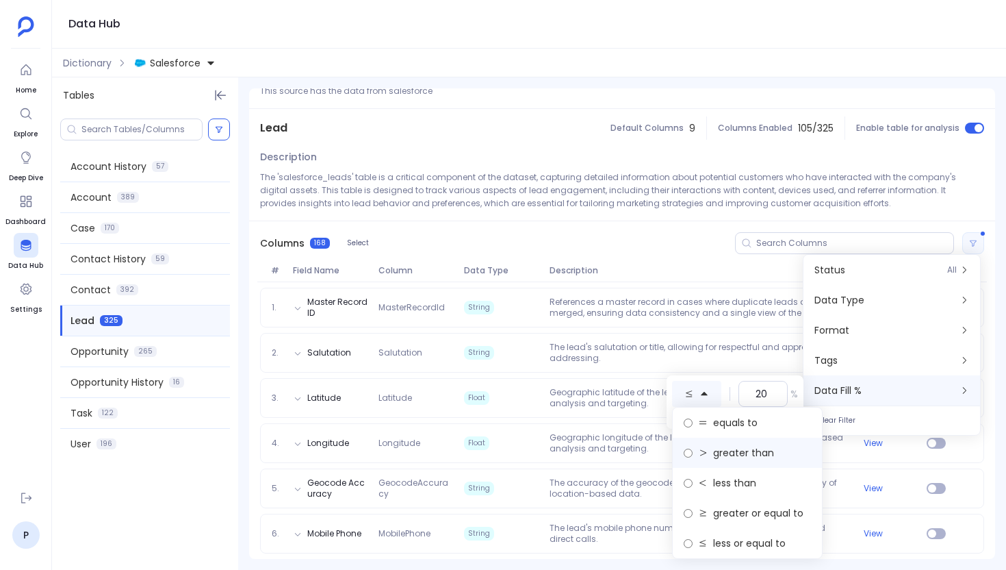
click at [708, 443] on label "greater than" at bounding box center [747, 452] width 149 height 30
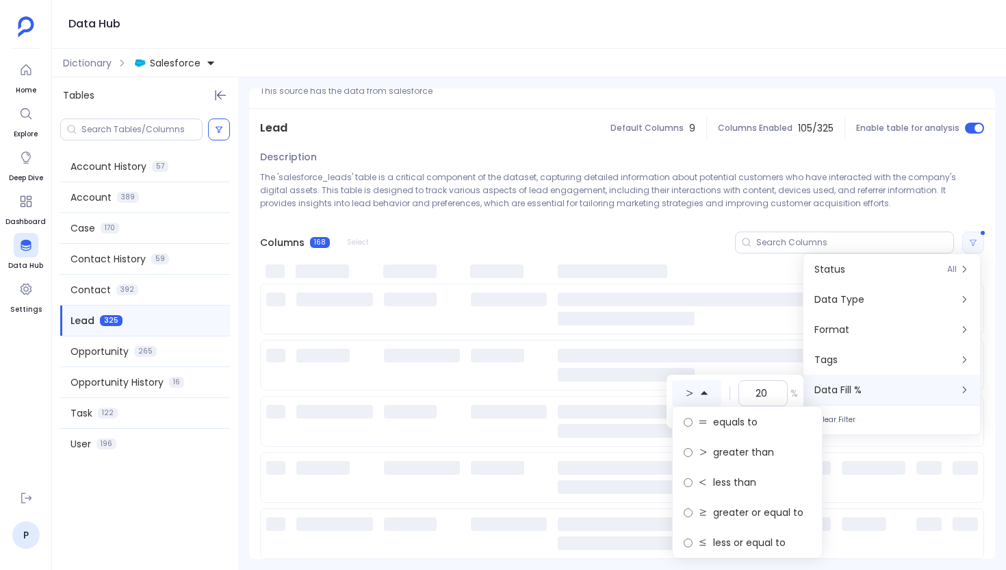
scroll to position [0, 0]
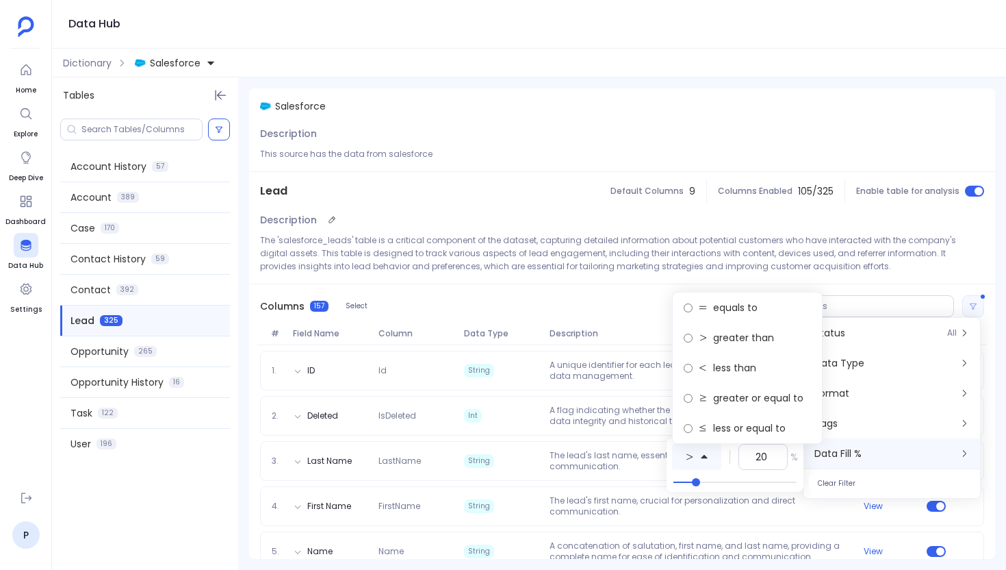
click at [611, 221] on div "Description The 'salesforce_leads' table is a critical component of the dataset…" at bounding box center [622, 246] width 746 height 73
